Goal: Task Accomplishment & Management: Manage account settings

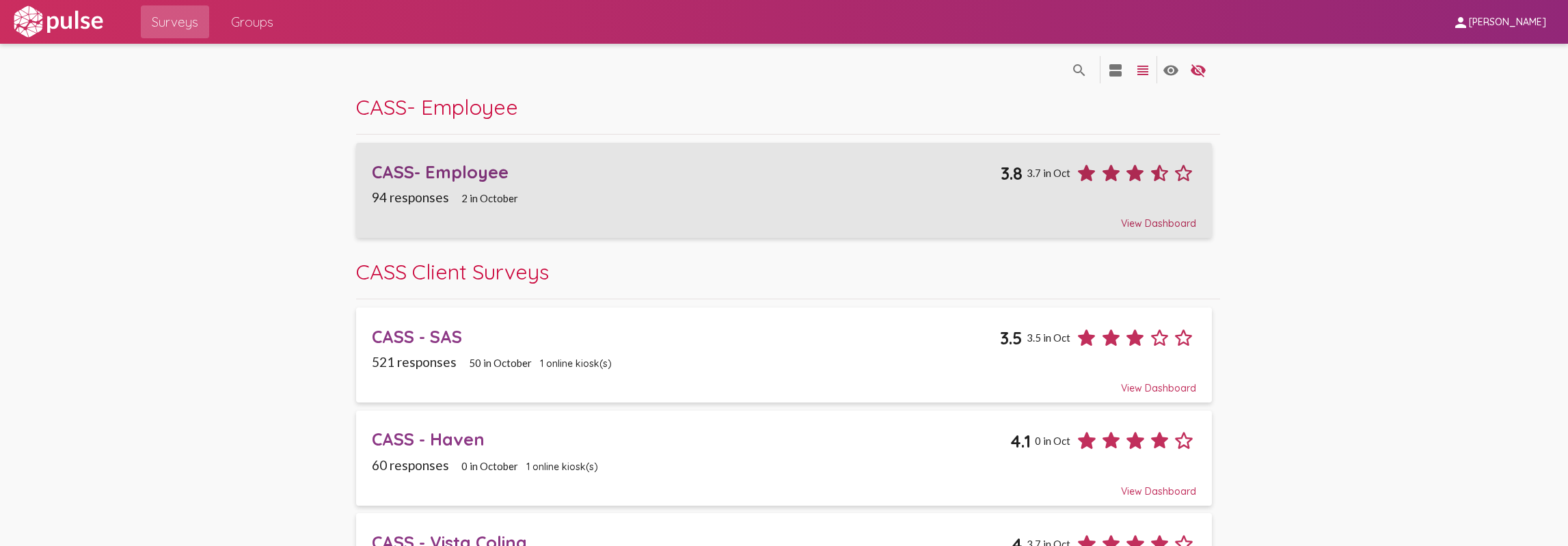
click at [846, 163] on div "CASS- Employee" at bounding box center [686, 172] width 629 height 21
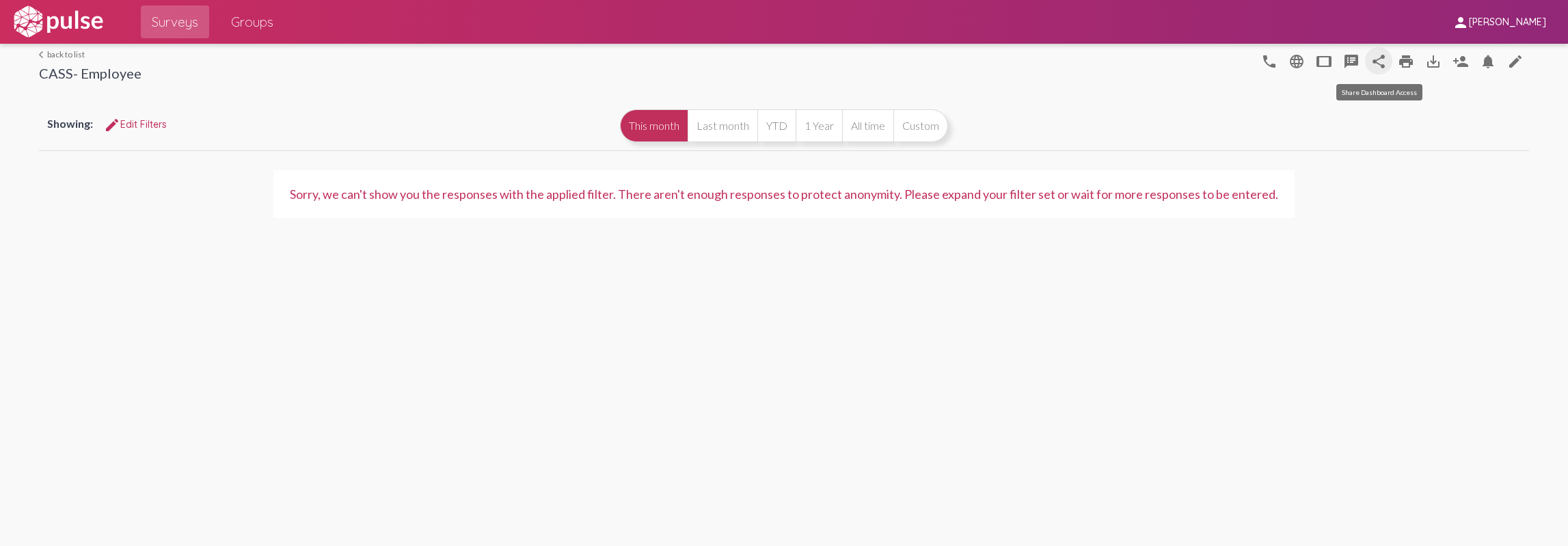
click at [1376, 58] on mat-icon "share" at bounding box center [1378, 61] width 17 height 17
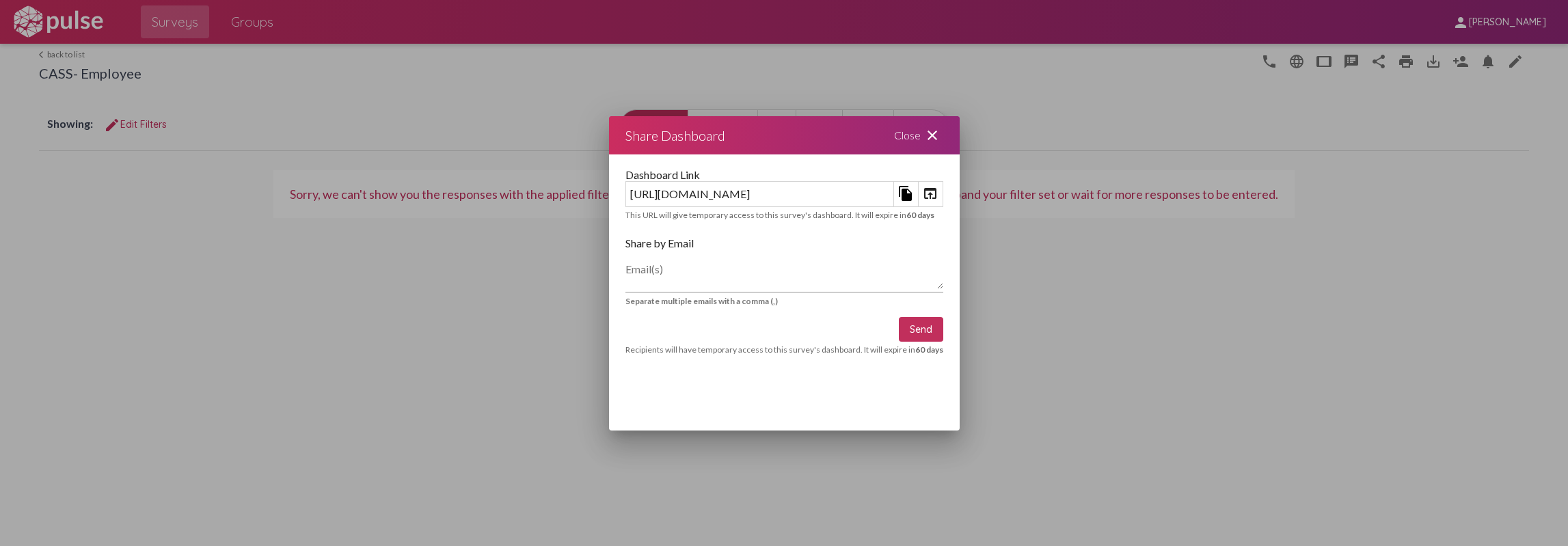
click at [960, 142] on div "Close close" at bounding box center [918, 135] width 82 height 39
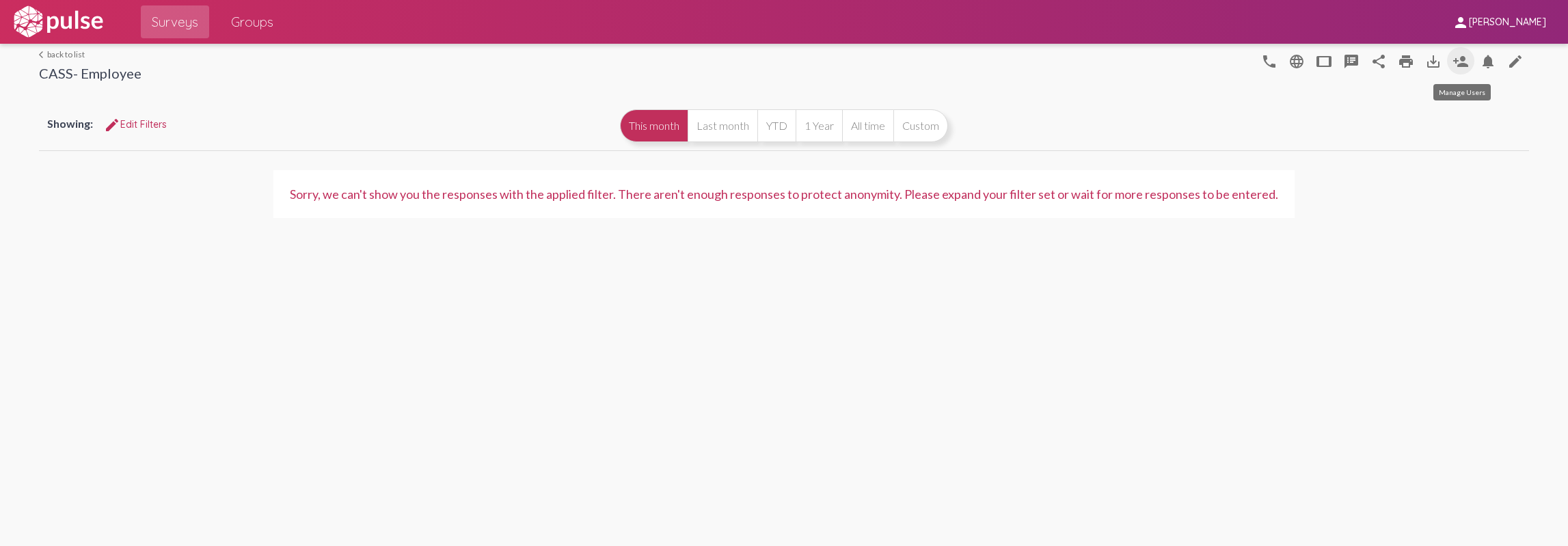
click at [1454, 63] on mat-icon "person_add" at bounding box center [1460, 61] width 17 height 17
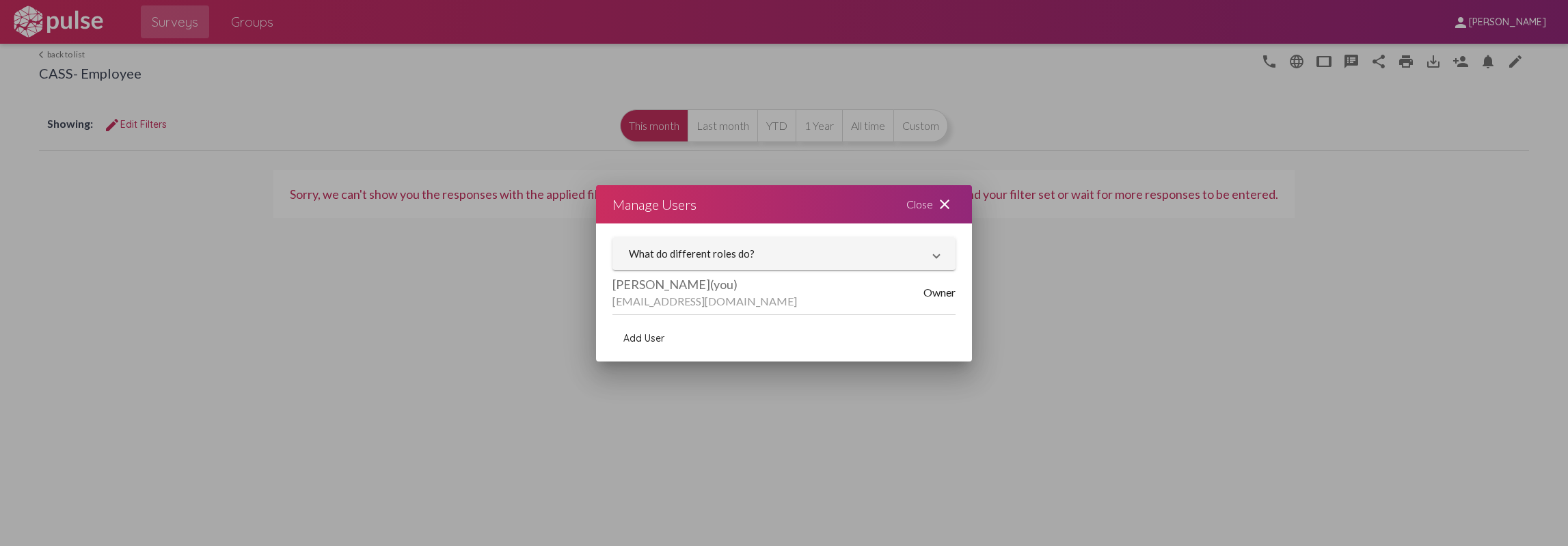
click at [627, 340] on span "Add User" at bounding box center [643, 339] width 41 height 12
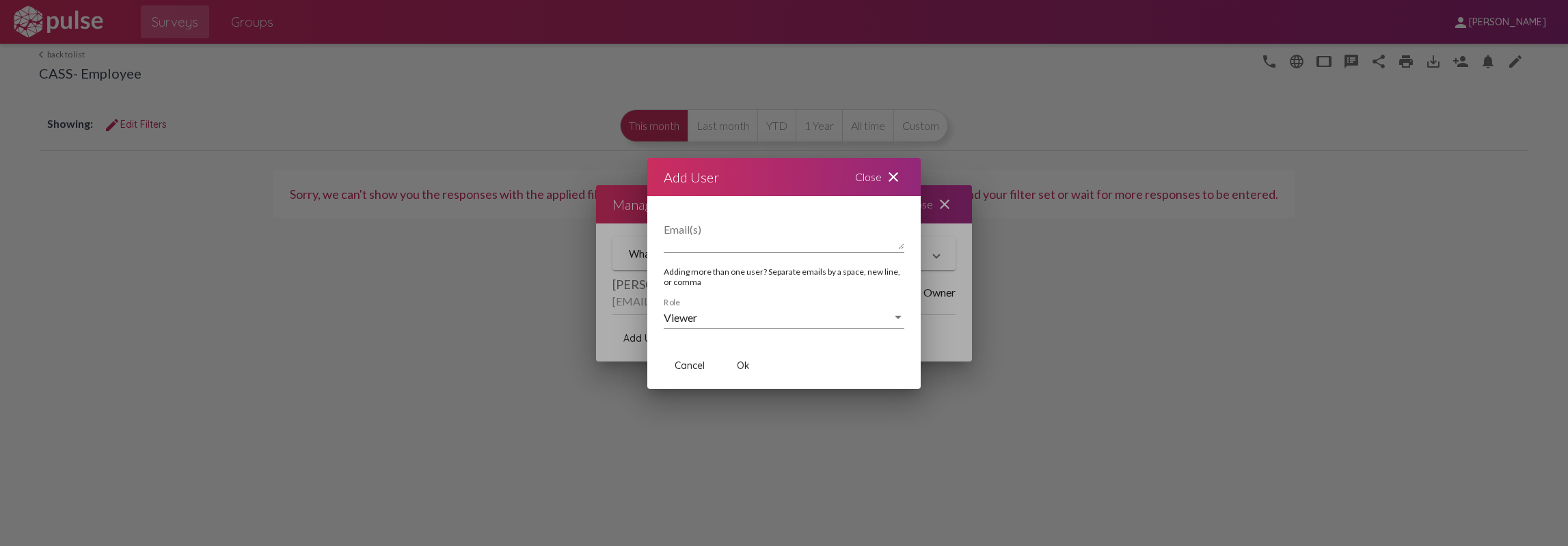
click at [896, 184] on div "Close close" at bounding box center [879, 177] width 82 height 39
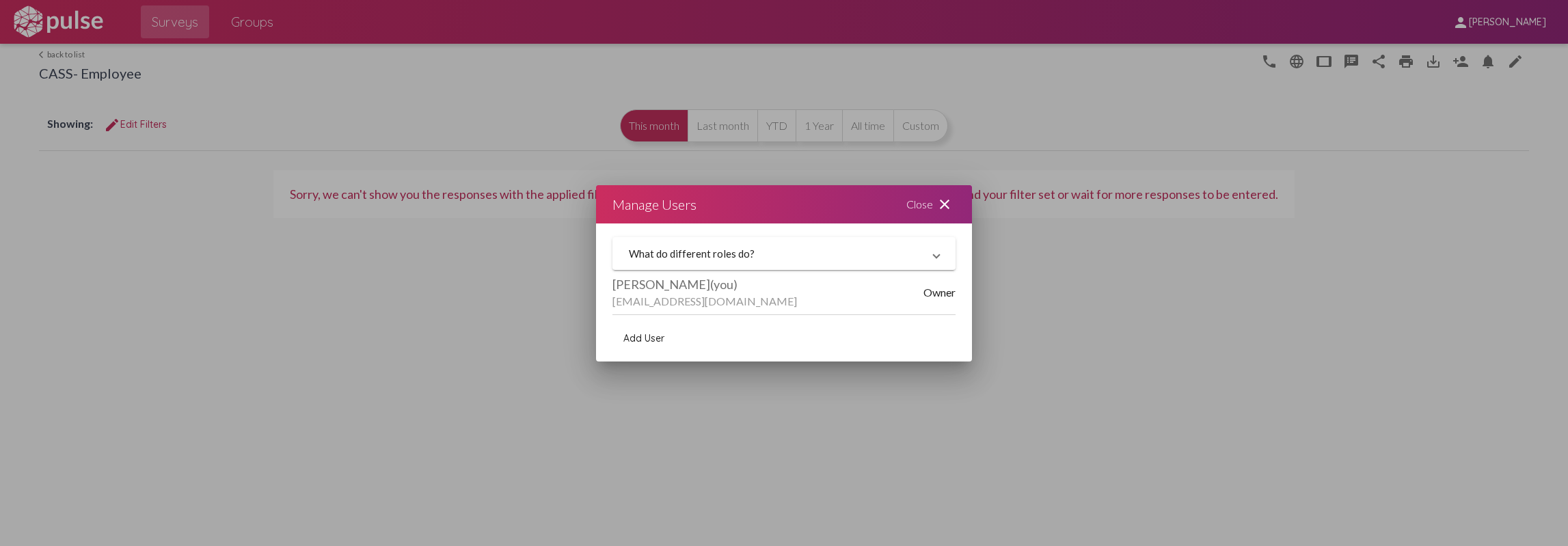
click at [947, 199] on mat-icon "close" at bounding box center [944, 205] width 17 height 17
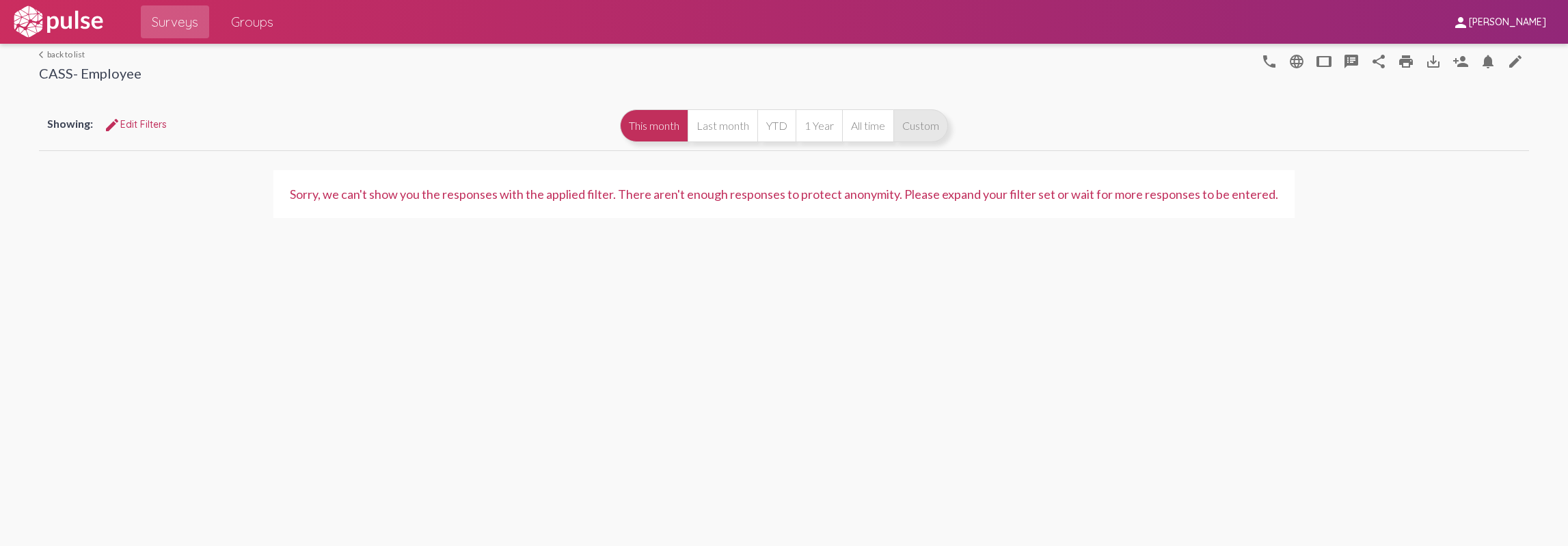
click at [906, 119] on button "Custom" at bounding box center [920, 126] width 54 height 32
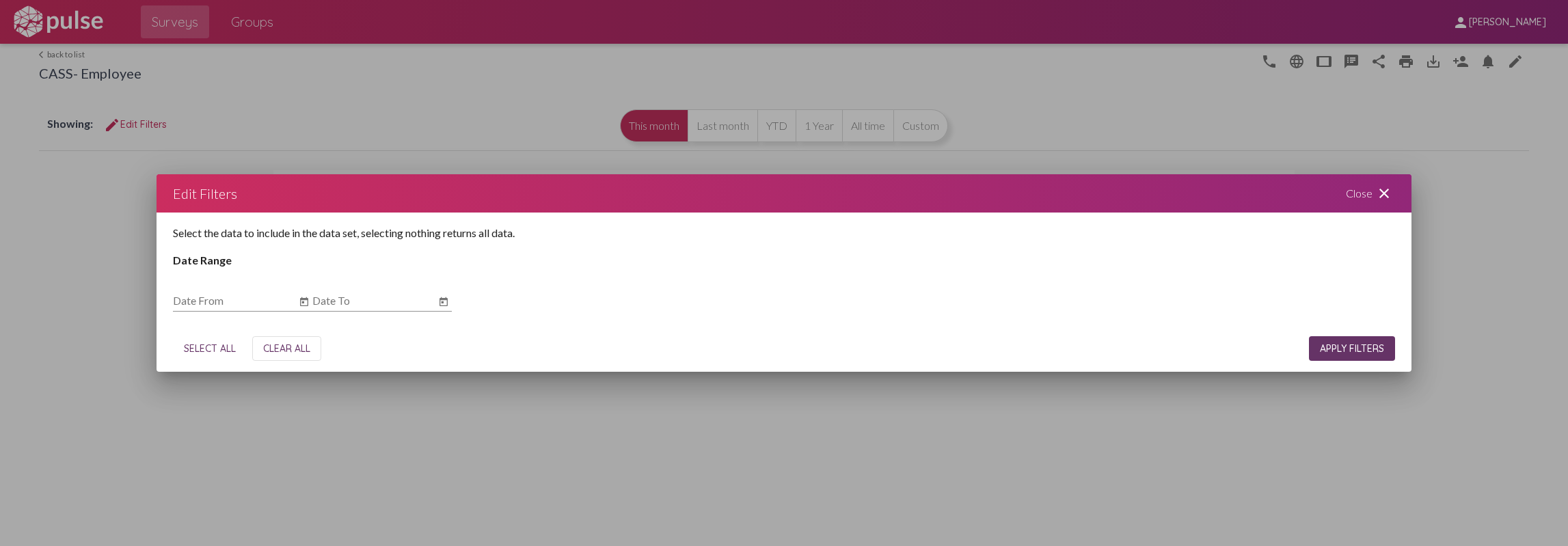
drag, startPoint x: 1358, startPoint y: 190, endPoint x: 1142, endPoint y: 139, distance: 221.9
click at [1357, 190] on div "Close close" at bounding box center [1370, 194] width 82 height 39
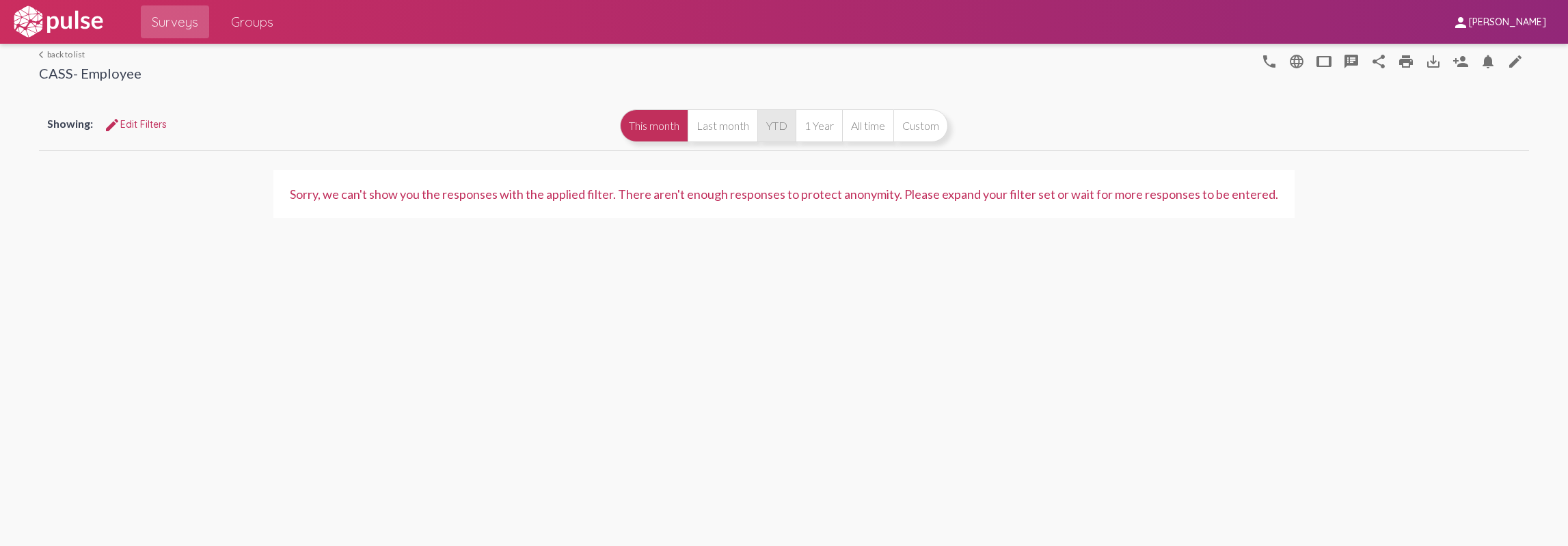
click at [771, 124] on button "YTD" at bounding box center [777, 126] width 39 height 32
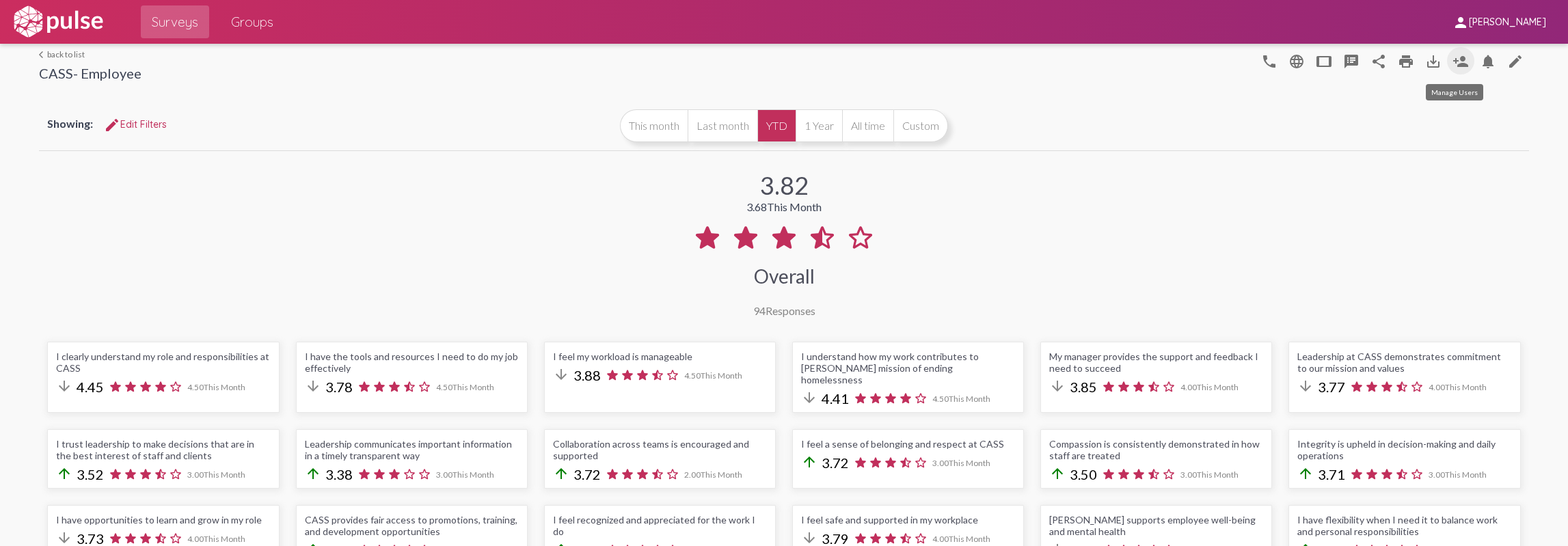
click at [1457, 66] on mat-icon "person_add" at bounding box center [1460, 61] width 17 height 17
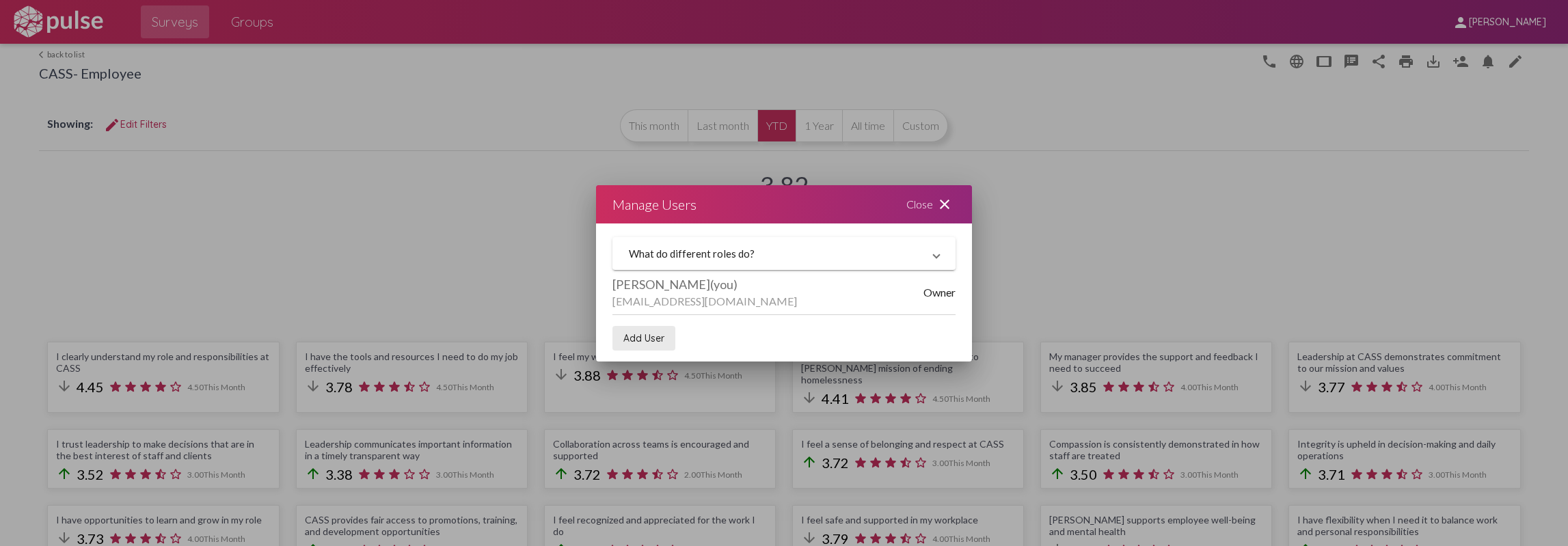
click at [633, 335] on span "Add User" at bounding box center [643, 339] width 41 height 12
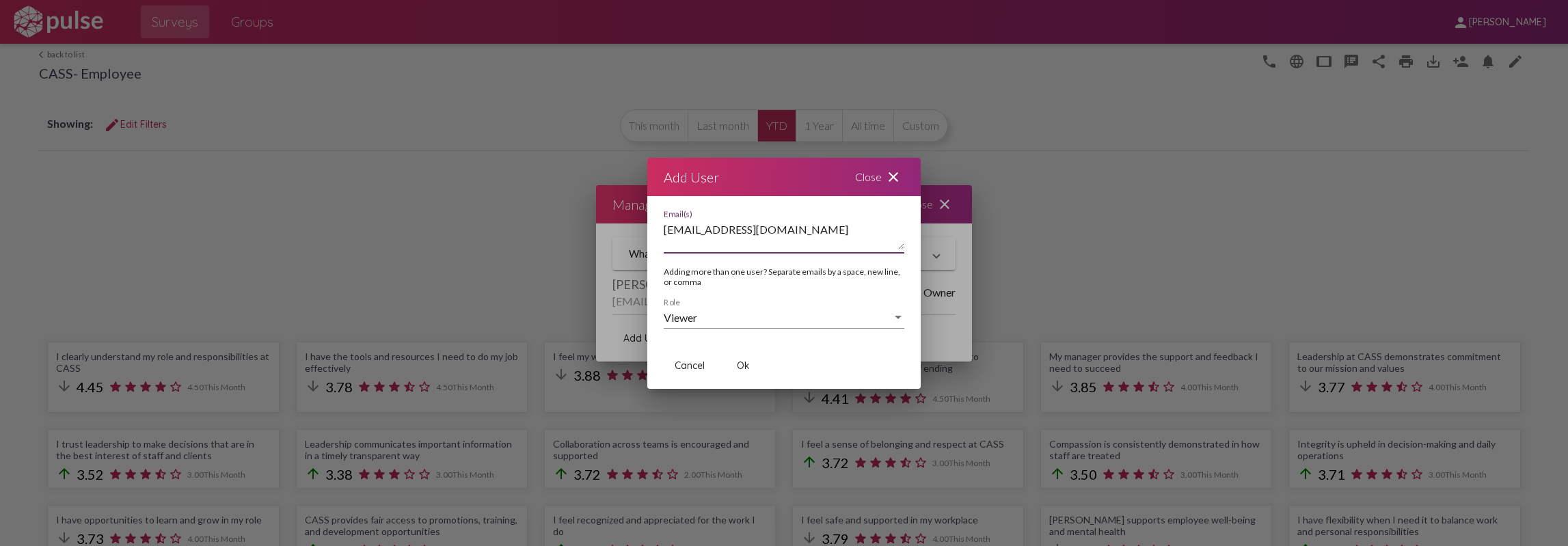
type textarea "[EMAIL_ADDRESS][DOMAIN_NAME]"
click at [738, 361] on span "Ok" at bounding box center [743, 366] width 13 height 12
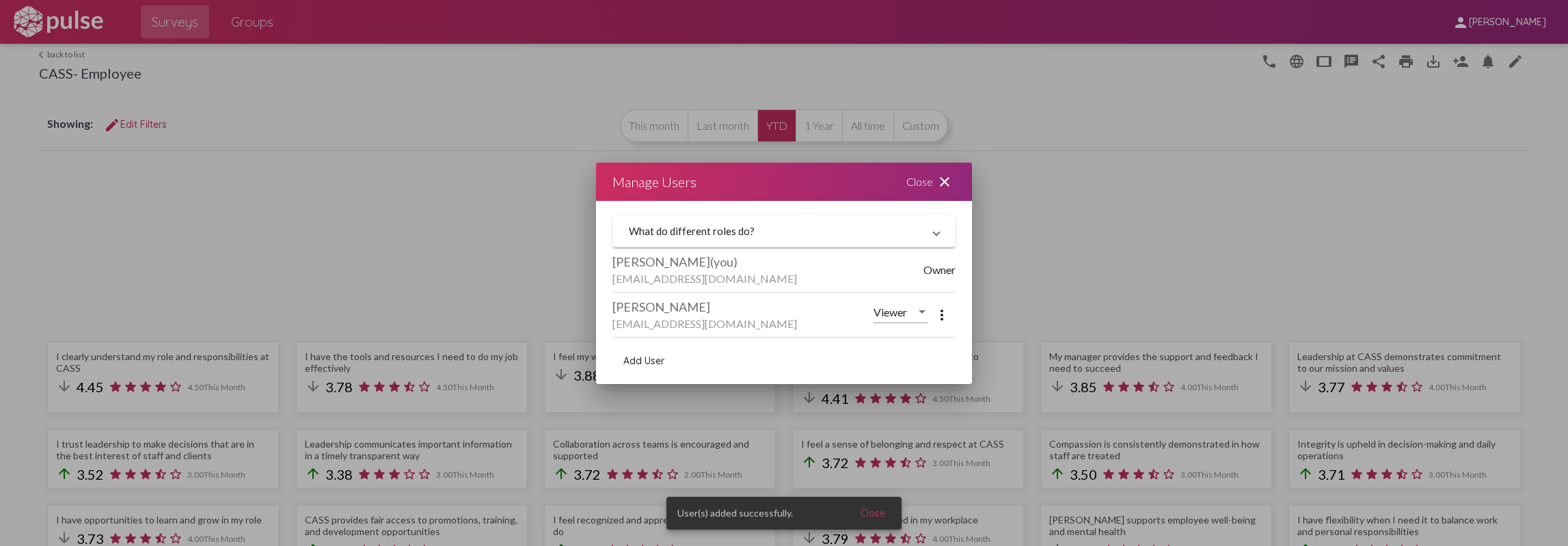
click at [634, 367] on span "Add User" at bounding box center [643, 361] width 41 height 12
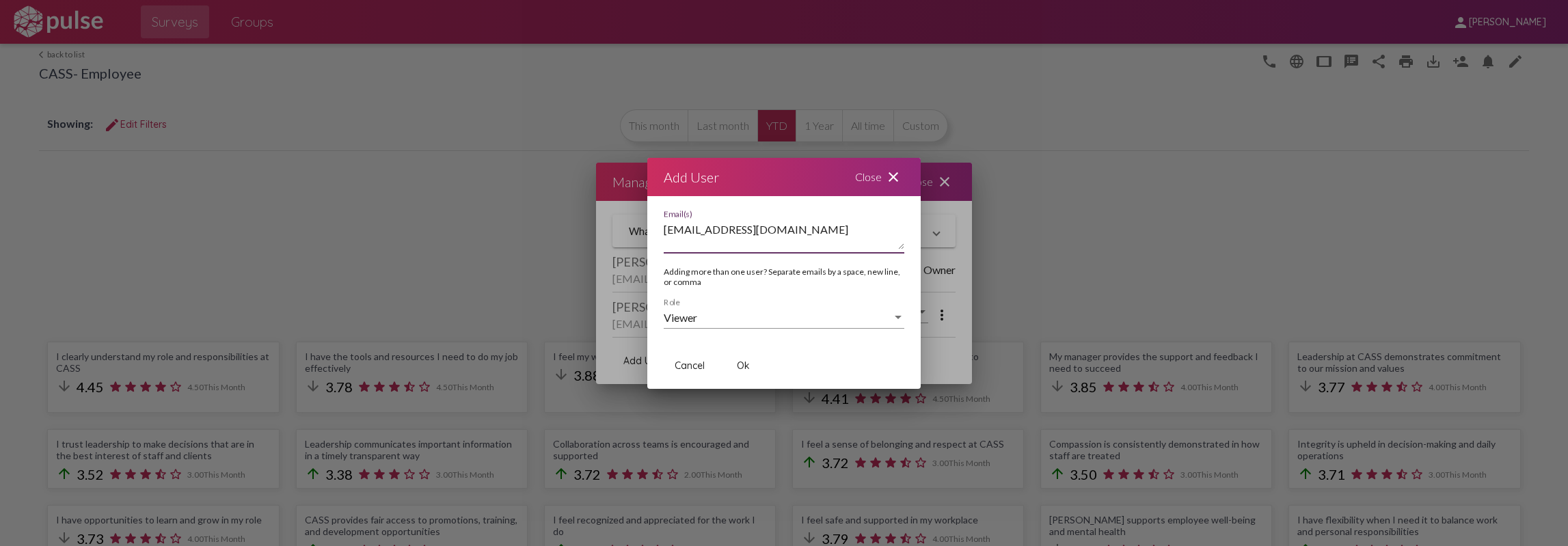
type textarea "[EMAIL_ADDRESS][DOMAIN_NAME]"
click at [748, 366] on span "Ok" at bounding box center [743, 366] width 13 height 12
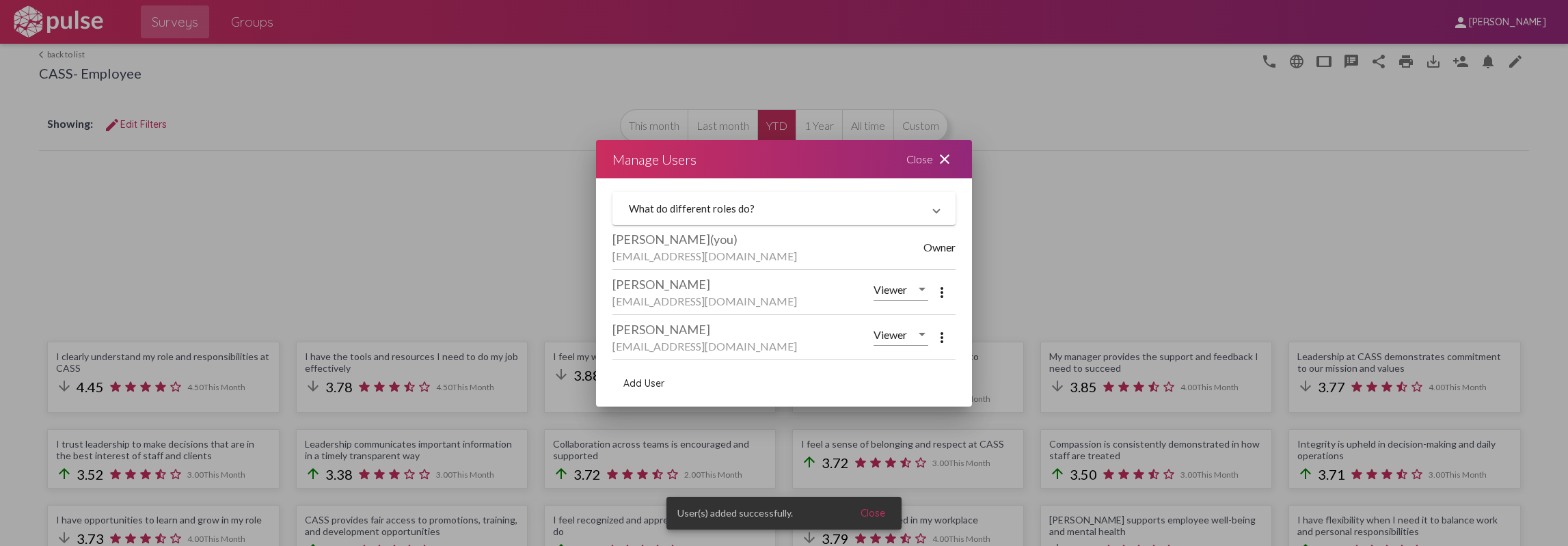
click at [644, 387] on span "Add User" at bounding box center [643, 384] width 41 height 12
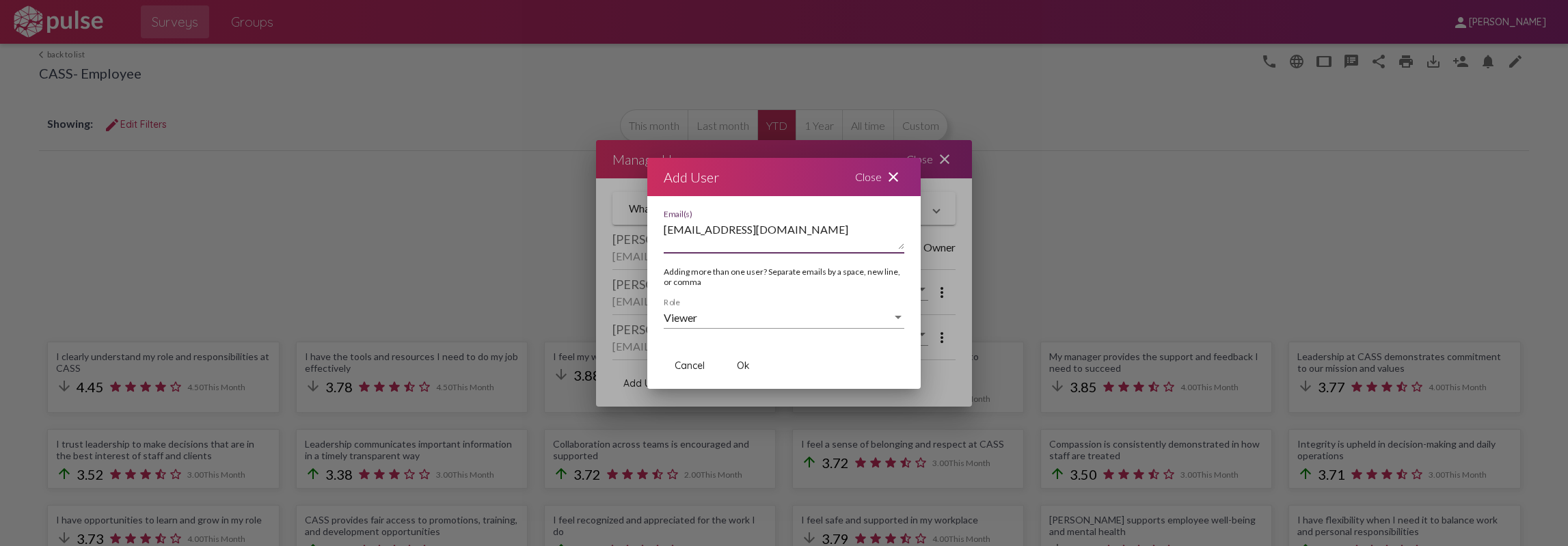
type textarea "[EMAIL_ADDRESS][DOMAIN_NAME]"
click at [745, 370] on span "Ok" at bounding box center [743, 366] width 13 height 12
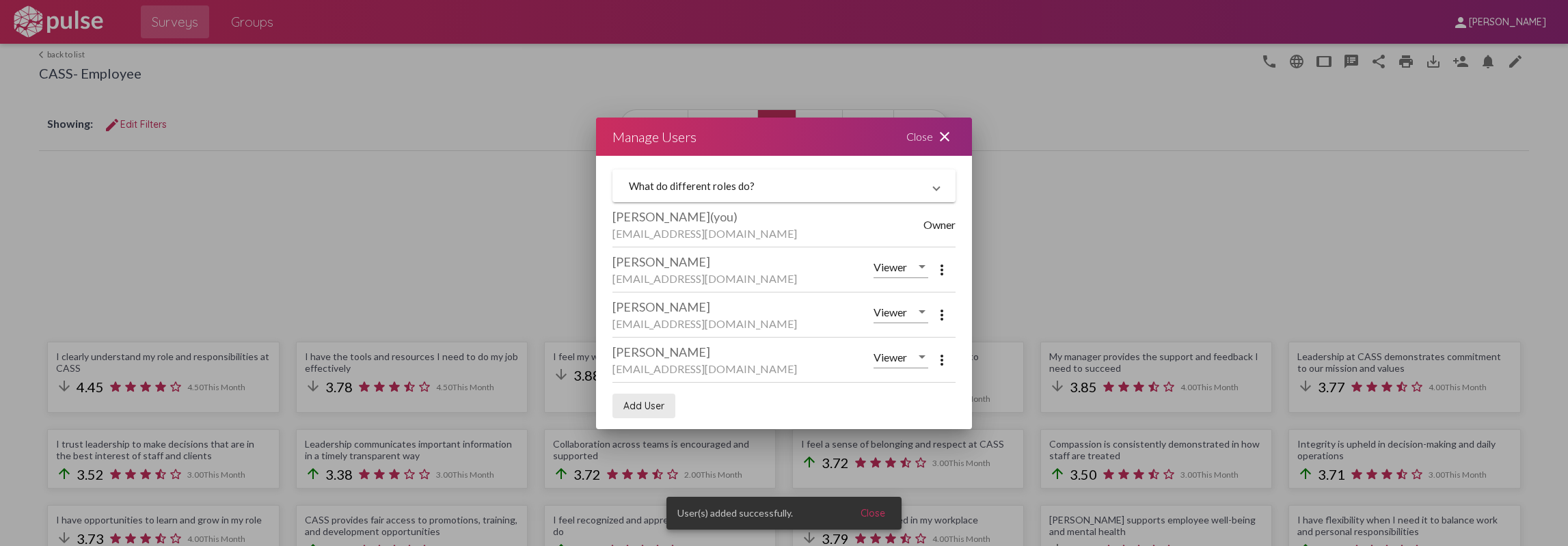
click at [648, 403] on span "Add User" at bounding box center [643, 406] width 41 height 12
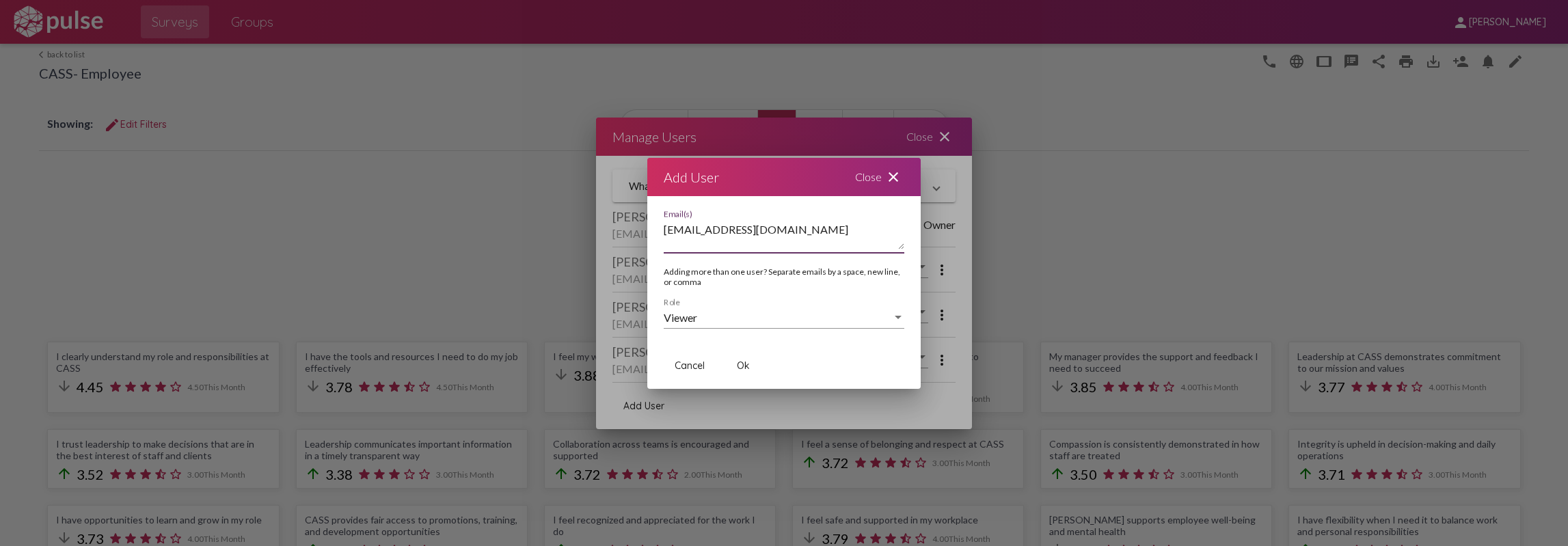
type textarea "[EMAIL_ADDRESS][DOMAIN_NAME]"
click at [730, 370] on button "Ok" at bounding box center [743, 366] width 44 height 25
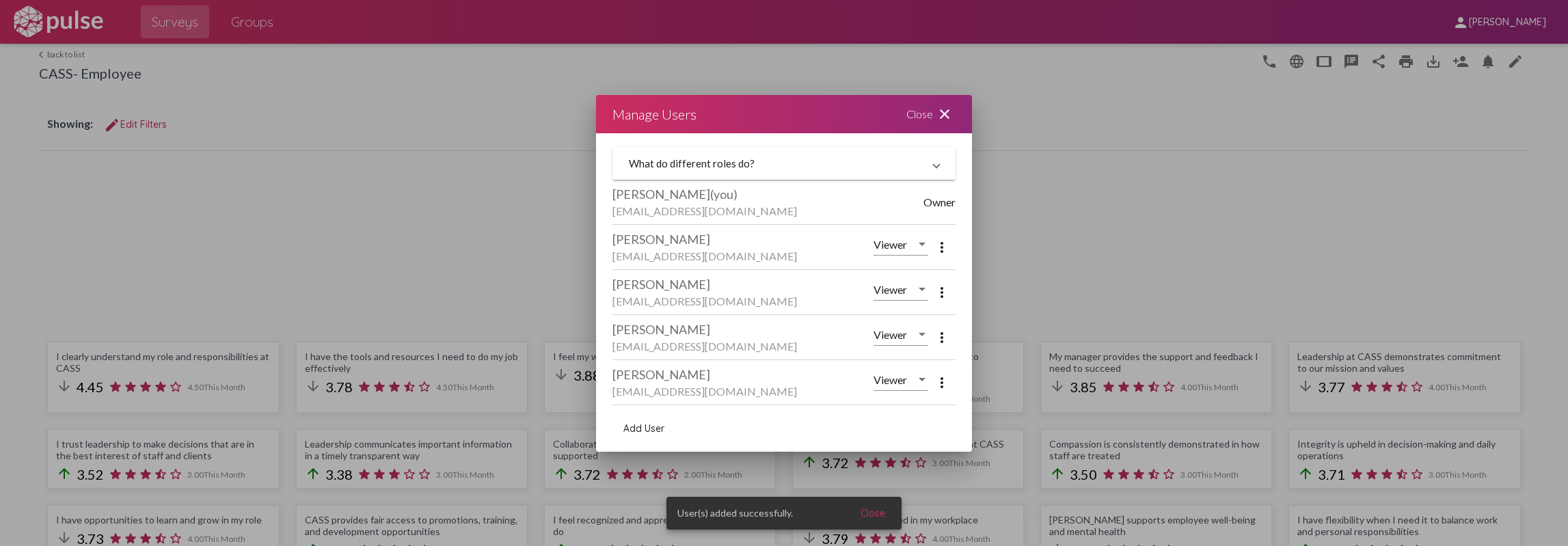
click at [639, 435] on span "Add User" at bounding box center [643, 428] width 41 height 12
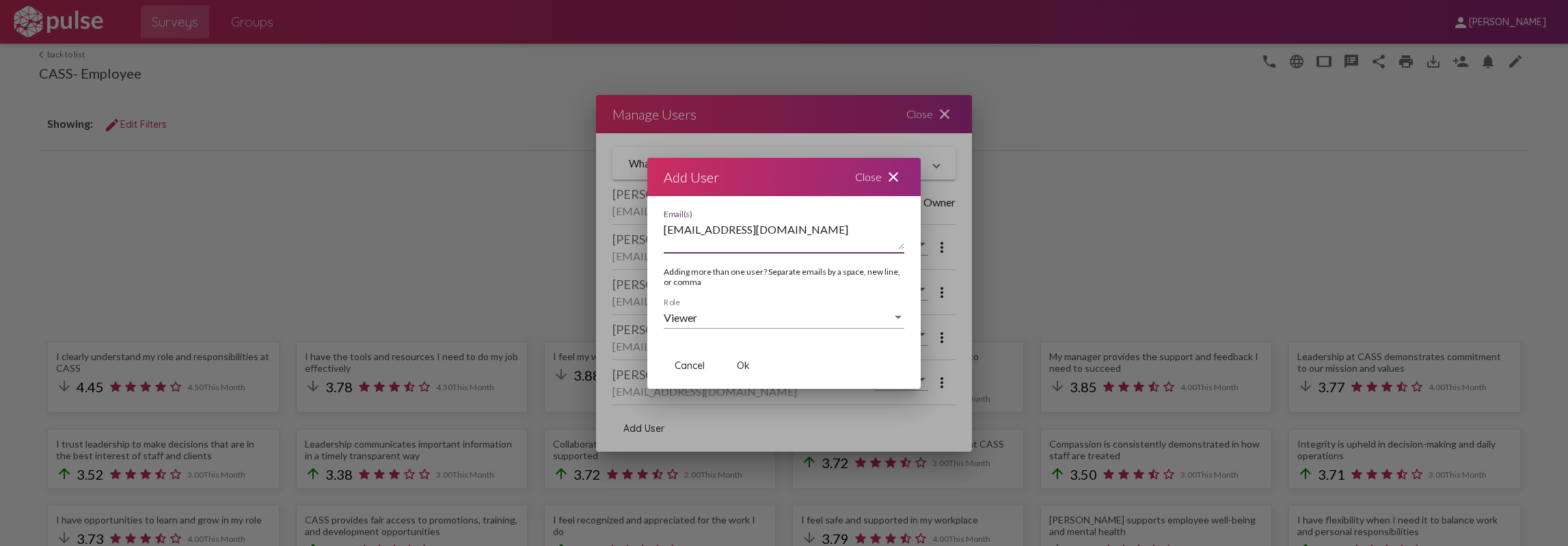
type textarea "[EMAIL_ADDRESS][DOMAIN_NAME]"
click at [738, 368] on span "Ok" at bounding box center [743, 366] width 13 height 12
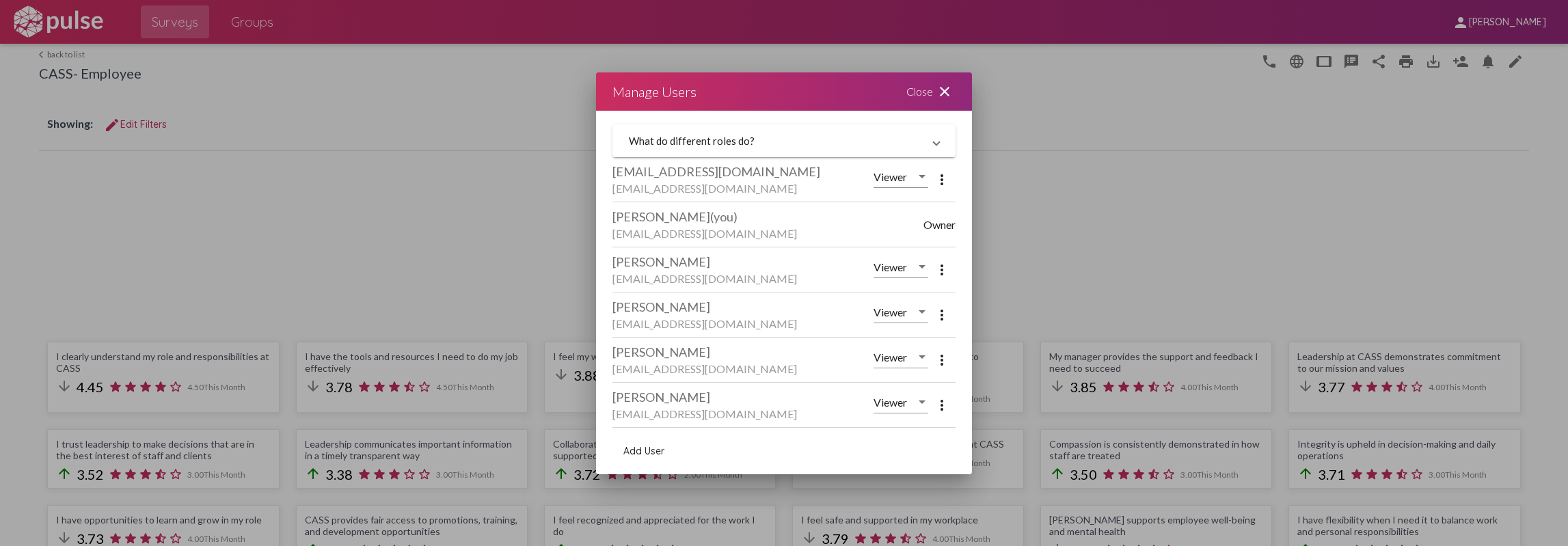
click at [949, 92] on mat-icon "close" at bounding box center [944, 91] width 17 height 17
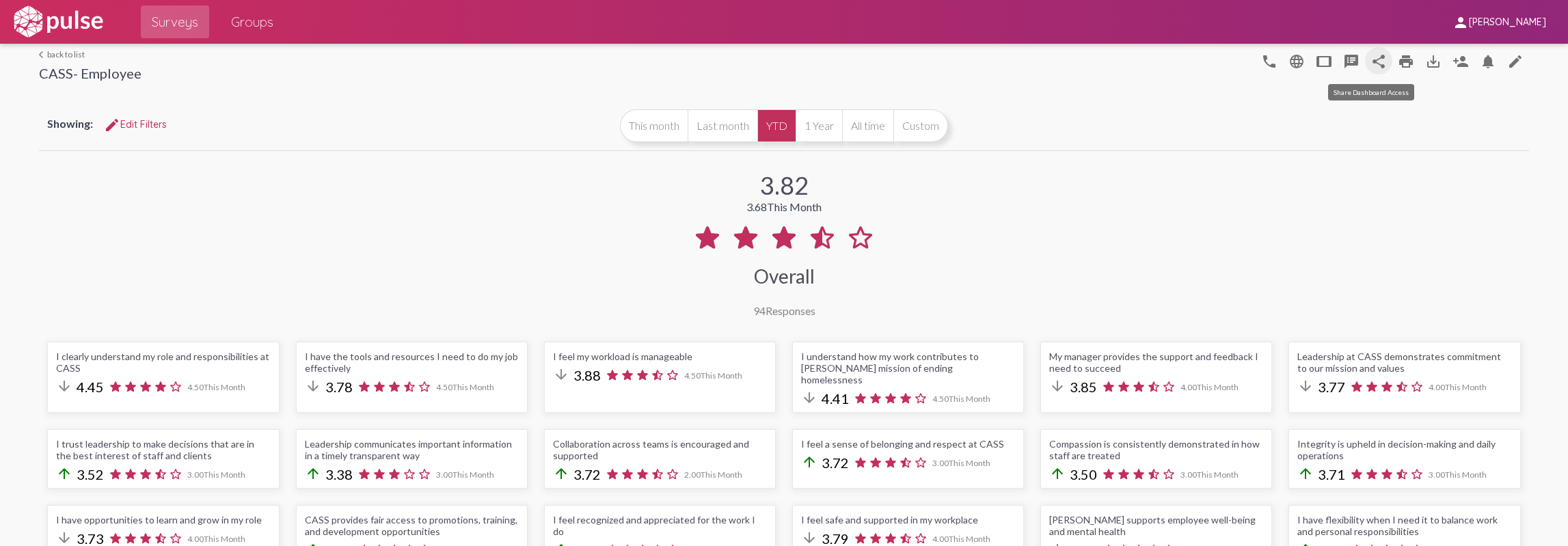
click at [1371, 61] on mat-icon "share" at bounding box center [1378, 61] width 17 height 17
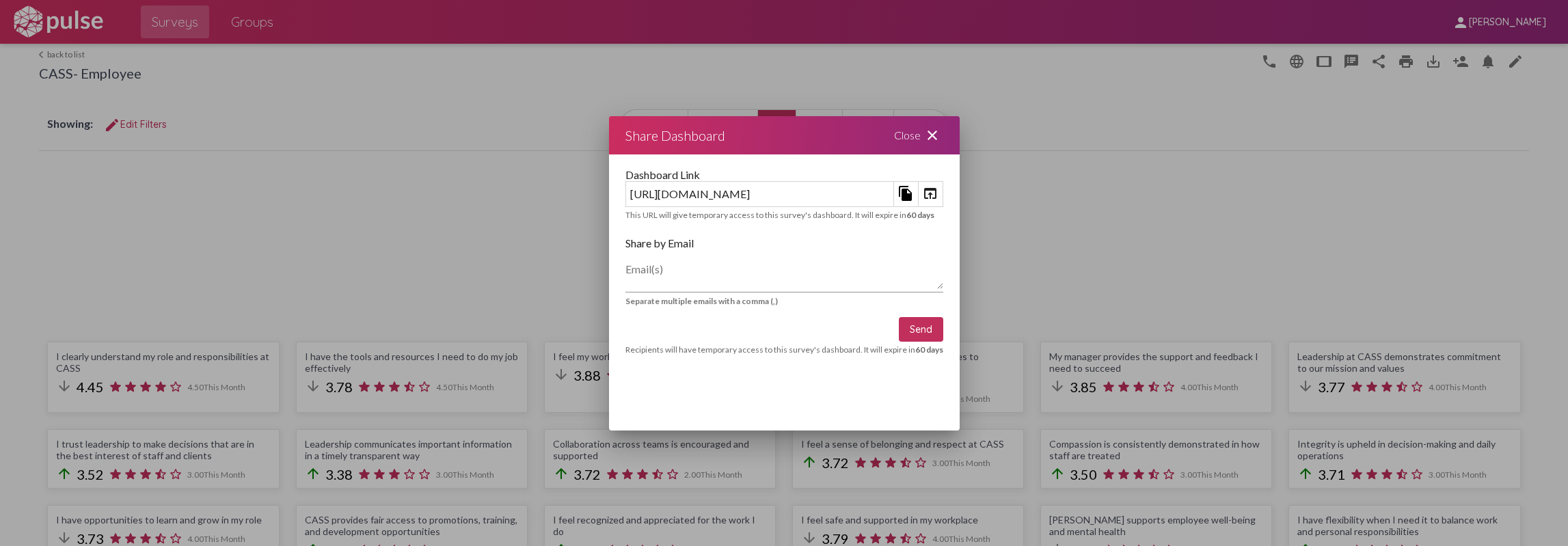
click at [941, 134] on mat-icon "close" at bounding box center [932, 135] width 17 height 17
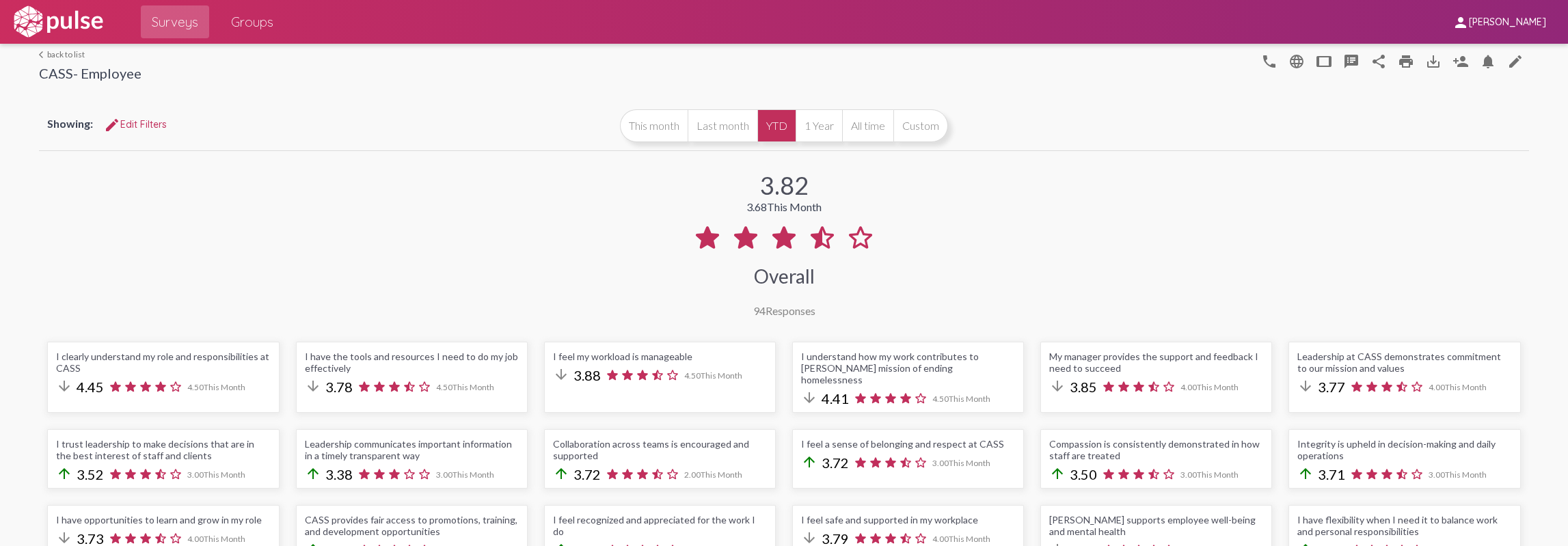
click at [65, 55] on link "arrow_back_ios back to list" at bounding box center [89, 54] width 103 height 11
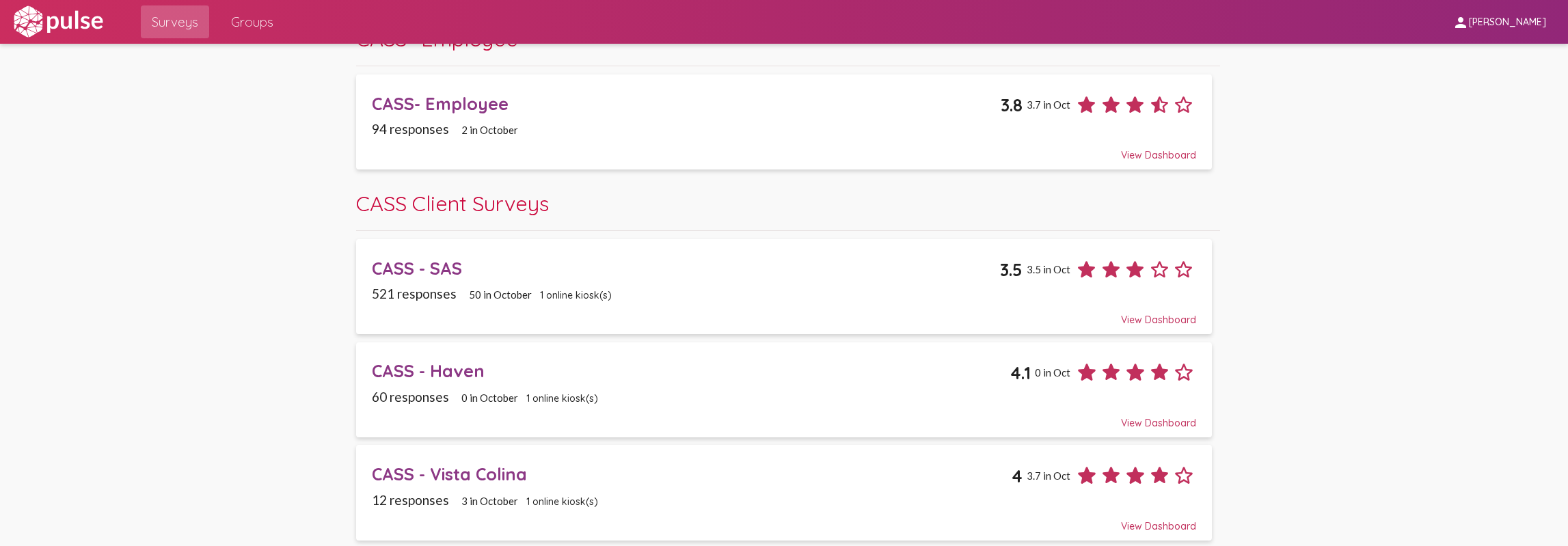
scroll to position [137, 0]
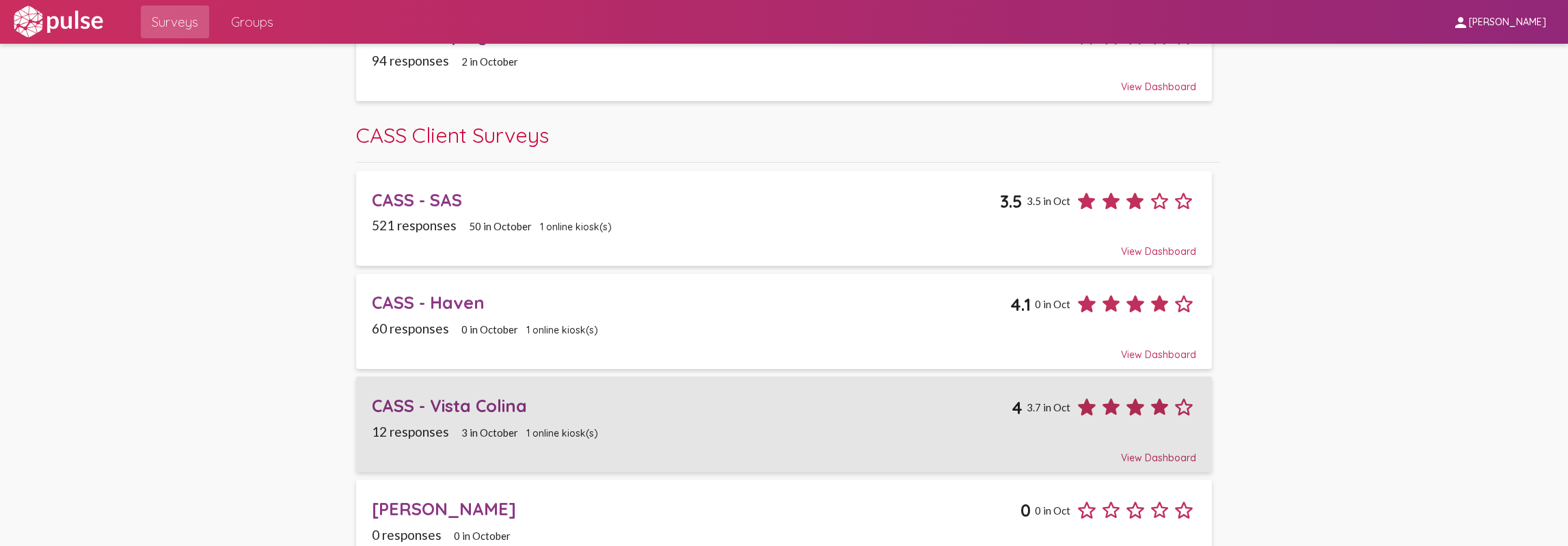
click at [642, 377] on link "CASS - Vista Colina 4 3.7 in [DATE] responses 3 in [DATE] online kiosk(s) View …" at bounding box center [784, 424] width 856 height 95
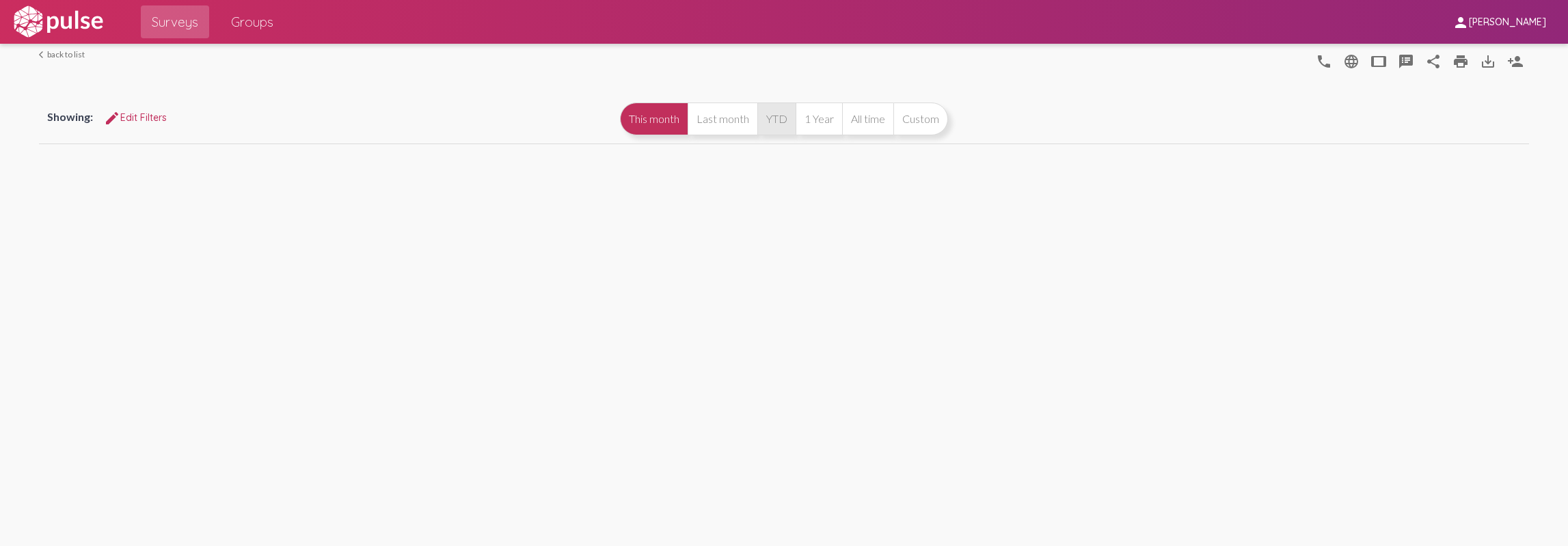
click at [779, 135] on button "YTD" at bounding box center [777, 119] width 39 height 32
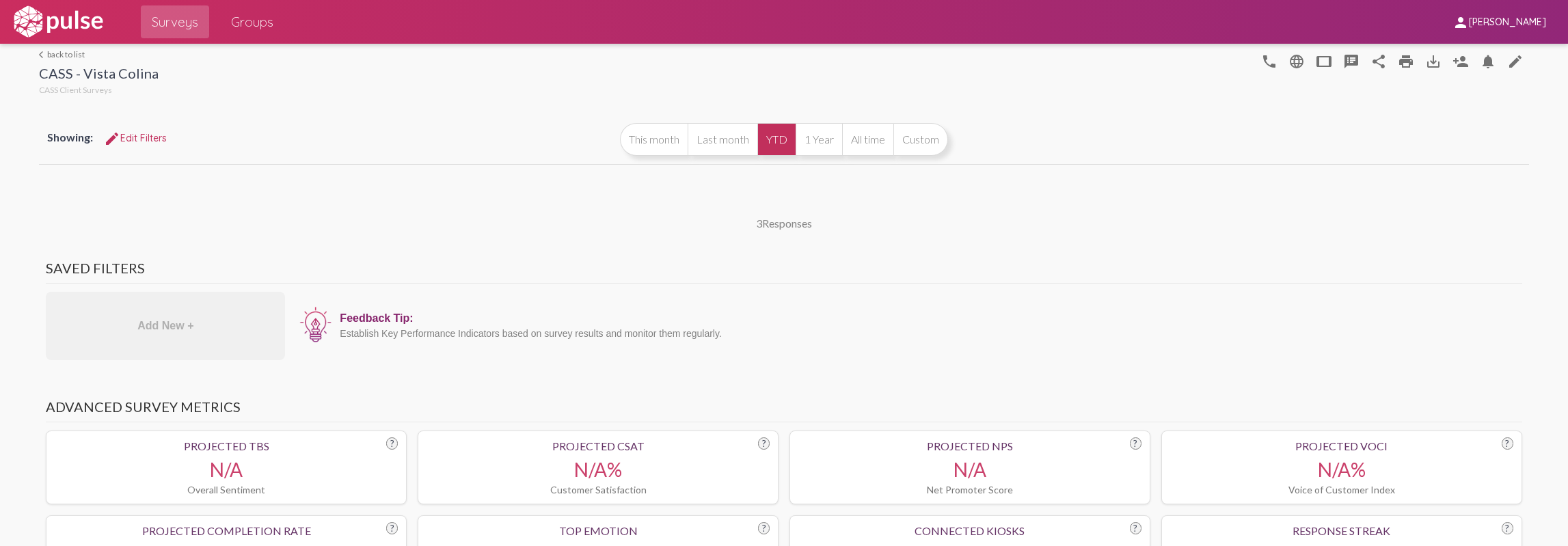
click at [779, 137] on button "YTD" at bounding box center [777, 139] width 39 height 32
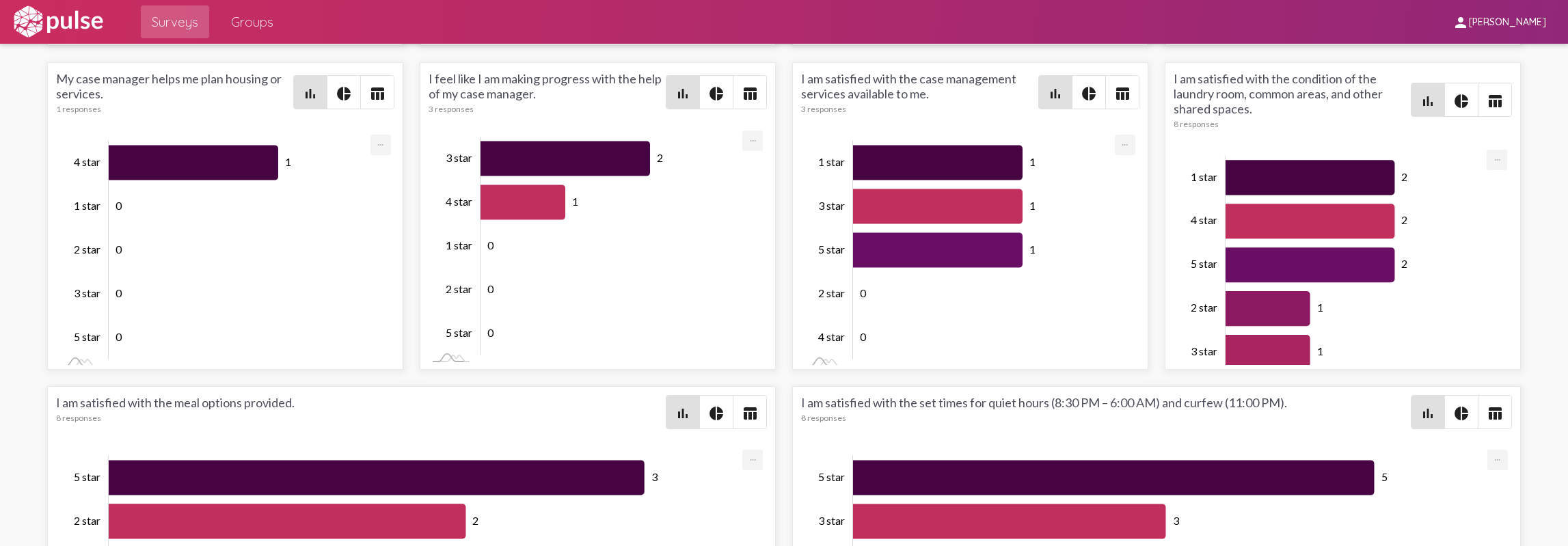
scroll to position [3568, 0]
